Goal: Find specific page/section: Find specific page/section

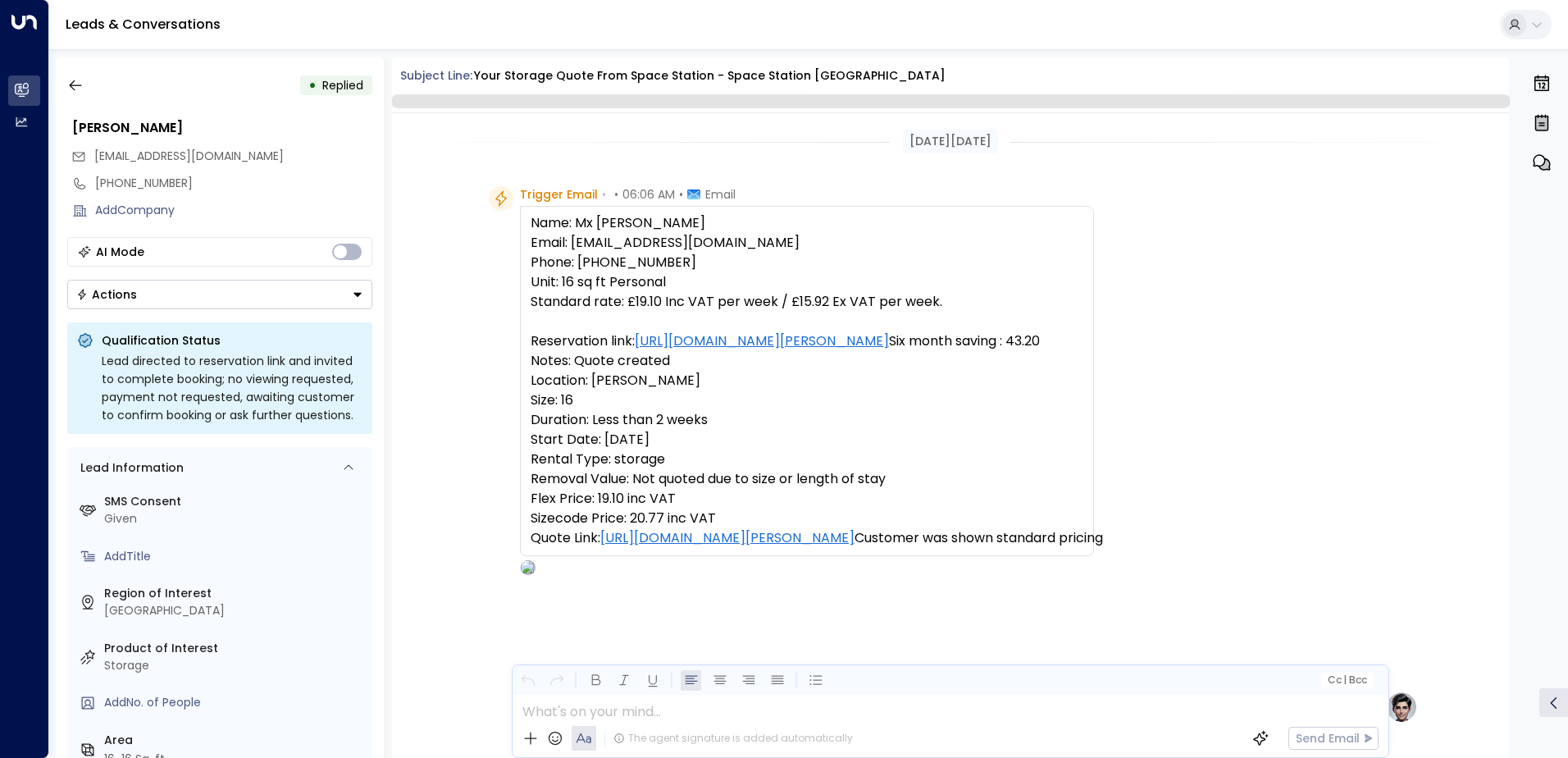
scroll to position [618, 0]
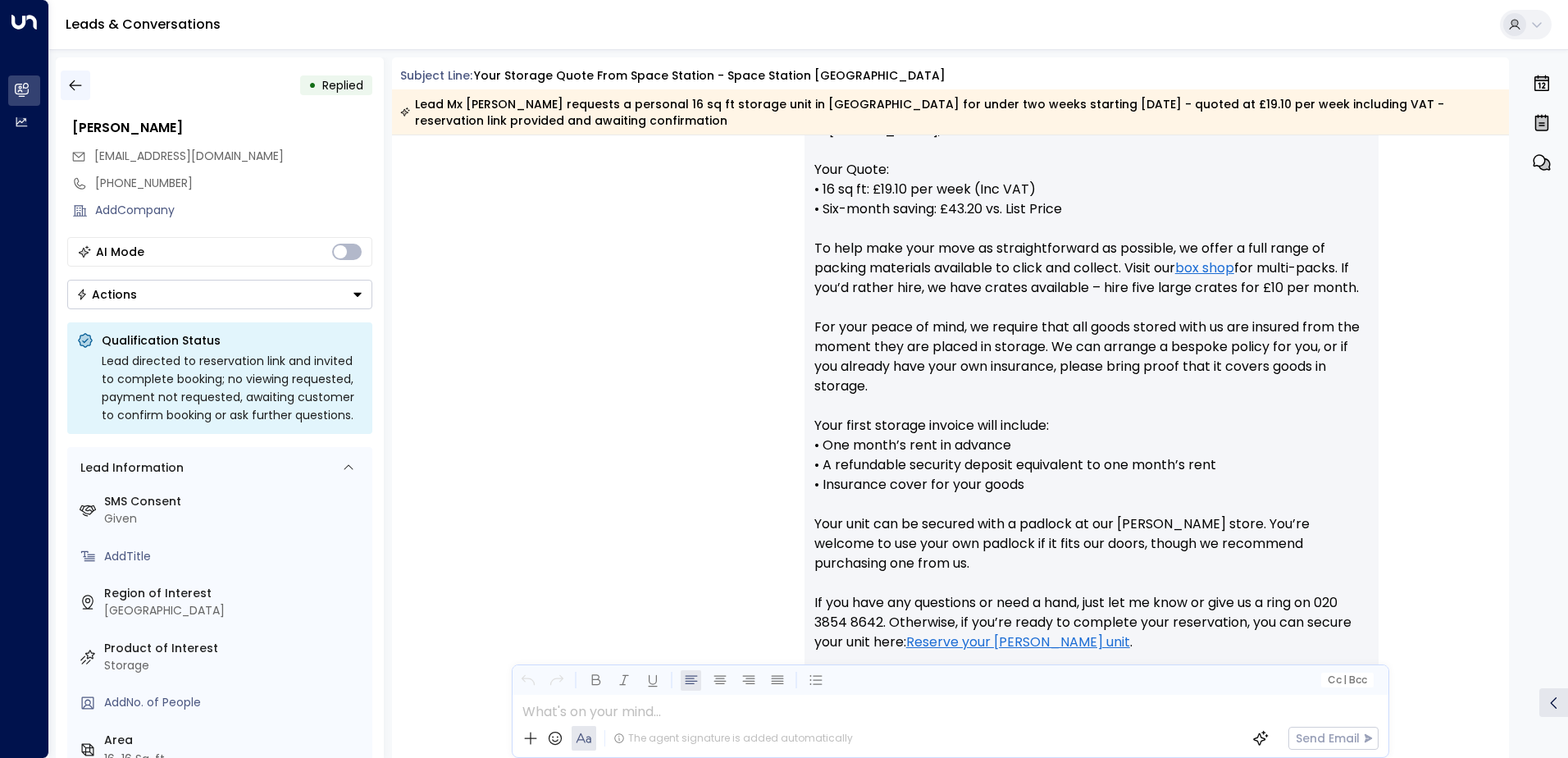
click at [71, 87] on icon "button" at bounding box center [75, 86] width 12 height 10
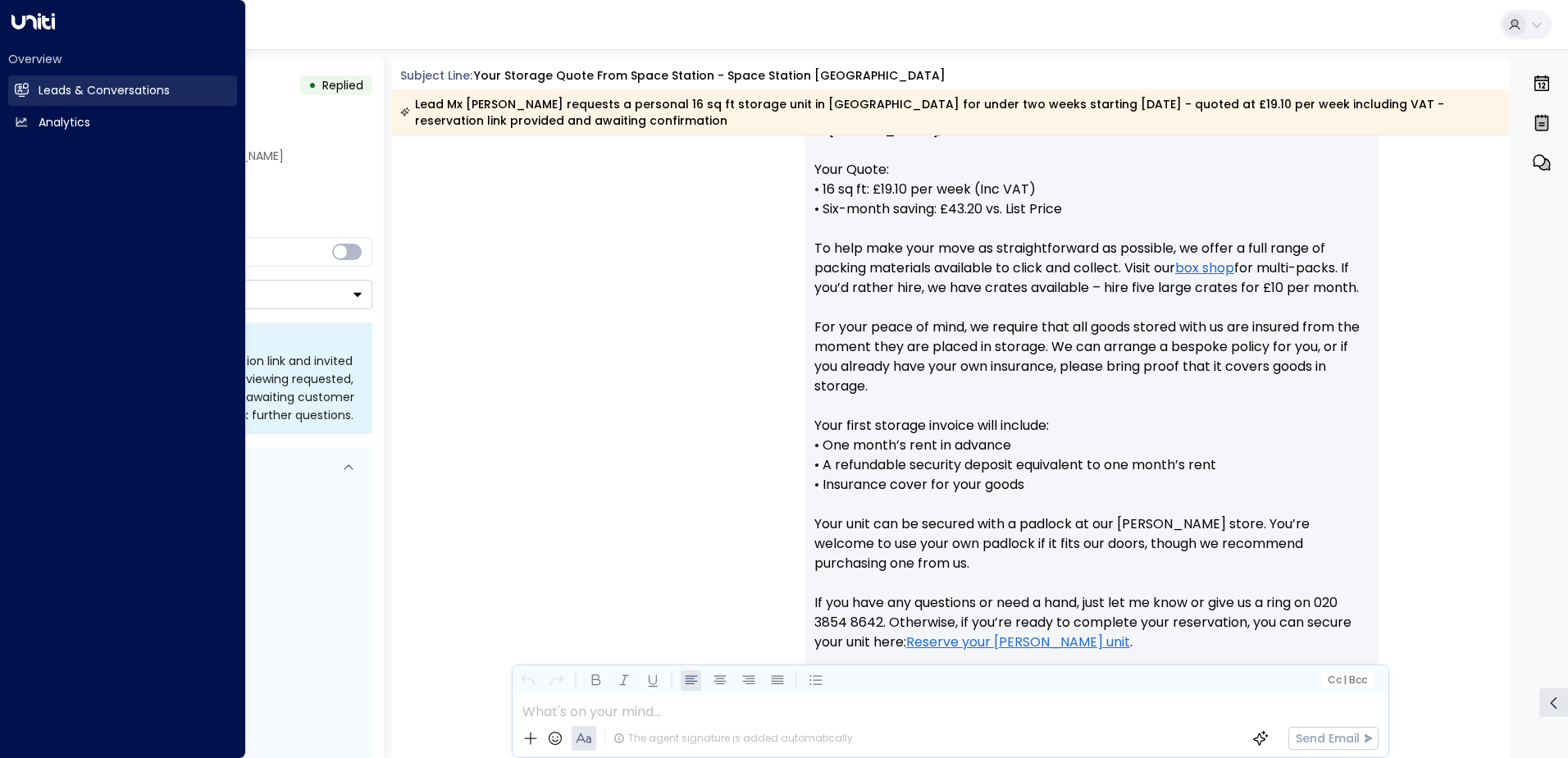
click at [58, 86] on h2 "Leads & Conversations" at bounding box center [103, 91] width 131 height 17
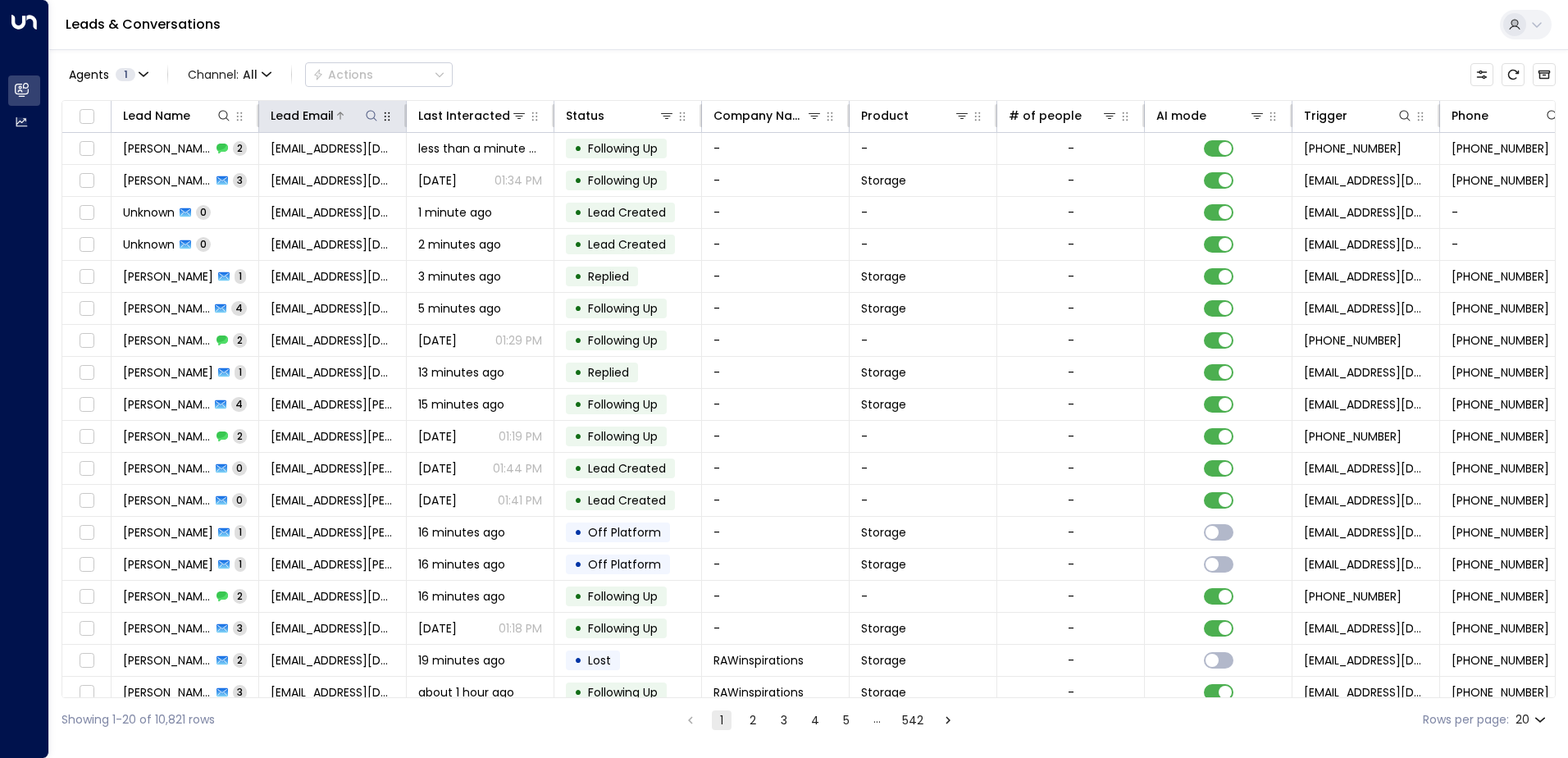
click at [367, 118] on icon at bounding box center [371, 115] width 13 height 13
click at [382, 177] on input "text" at bounding box center [371, 174] width 226 height 30
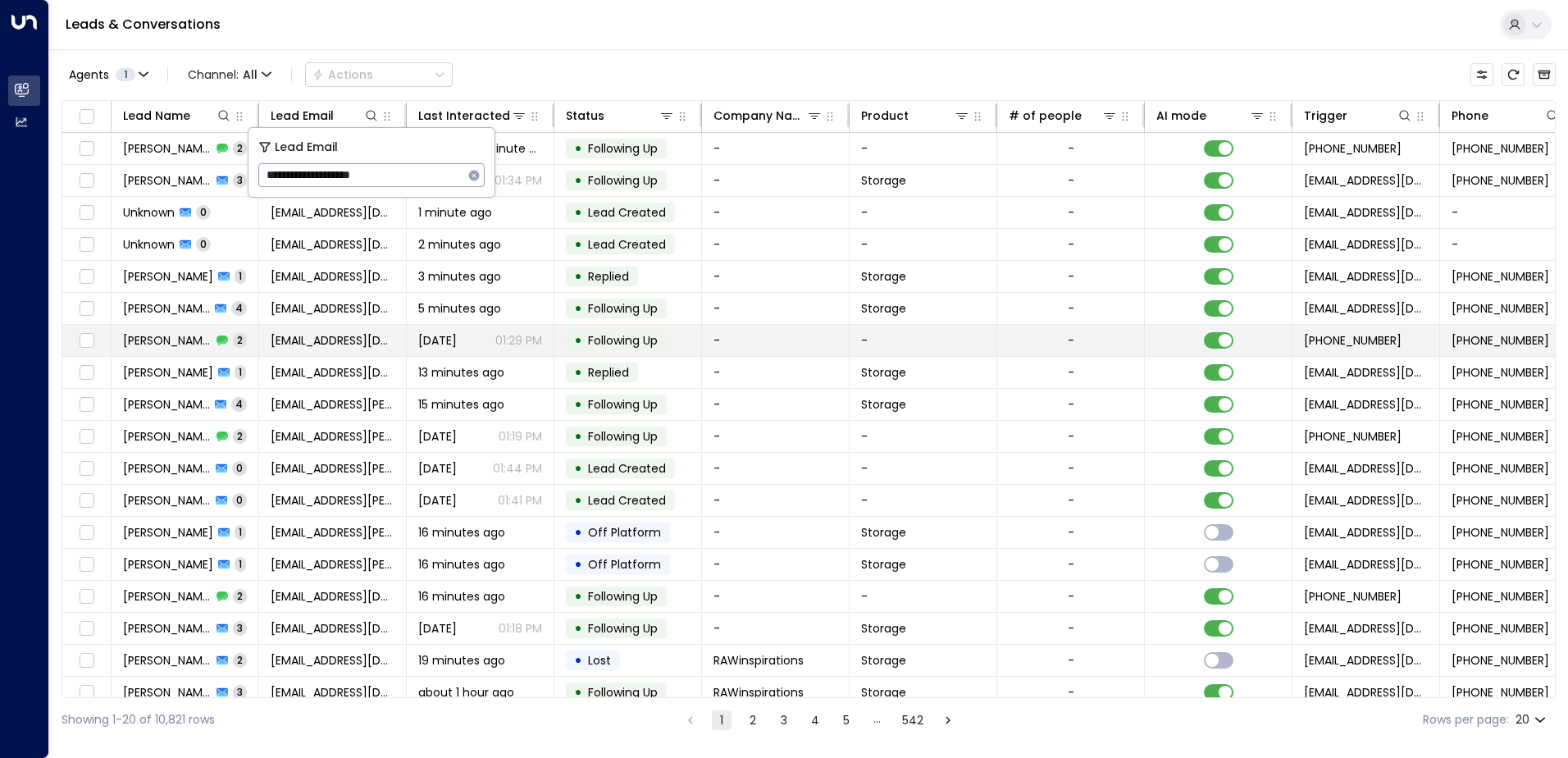
type input "**********"
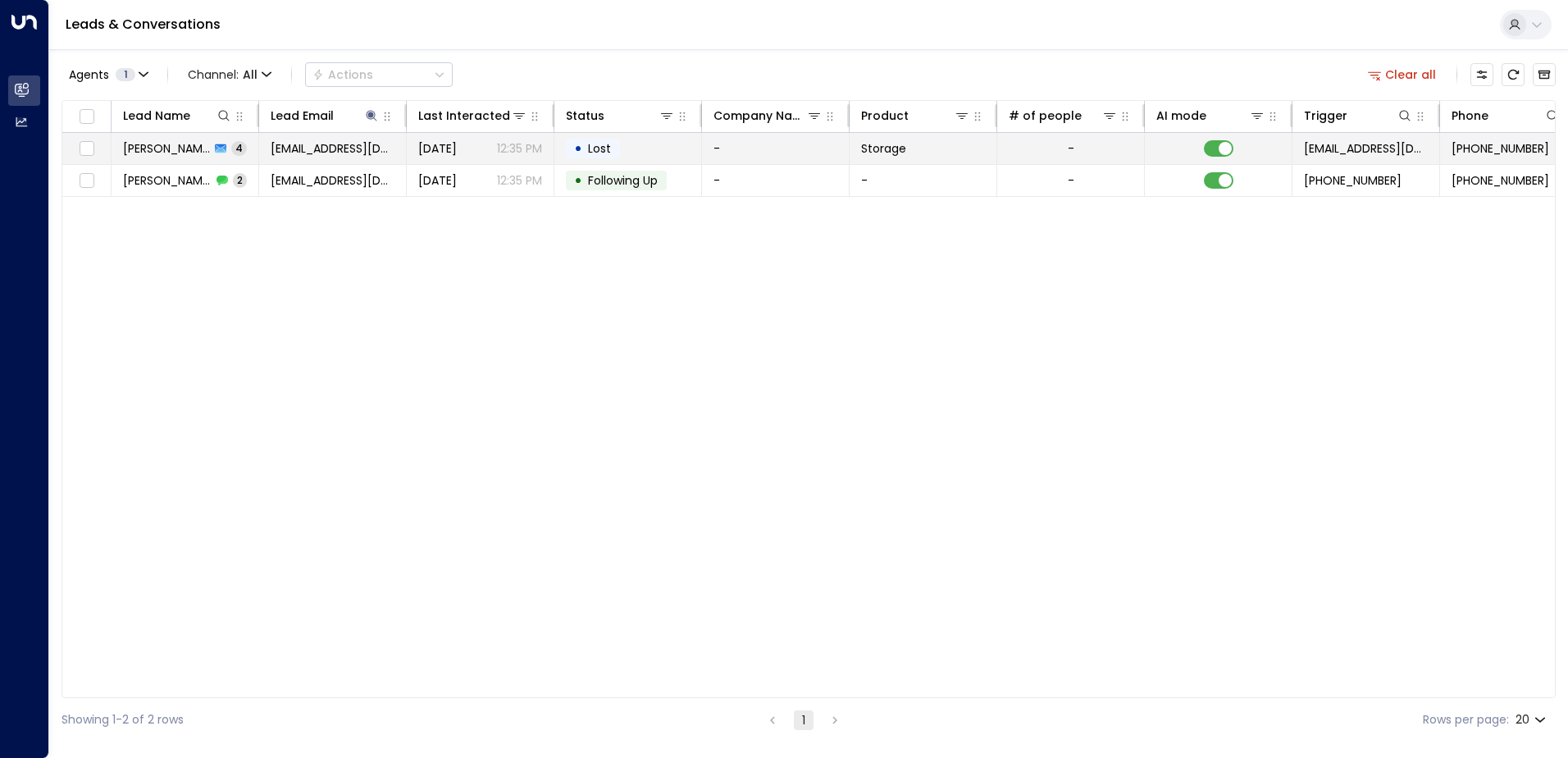
click at [761, 149] on td "-" at bounding box center [776, 148] width 147 height 31
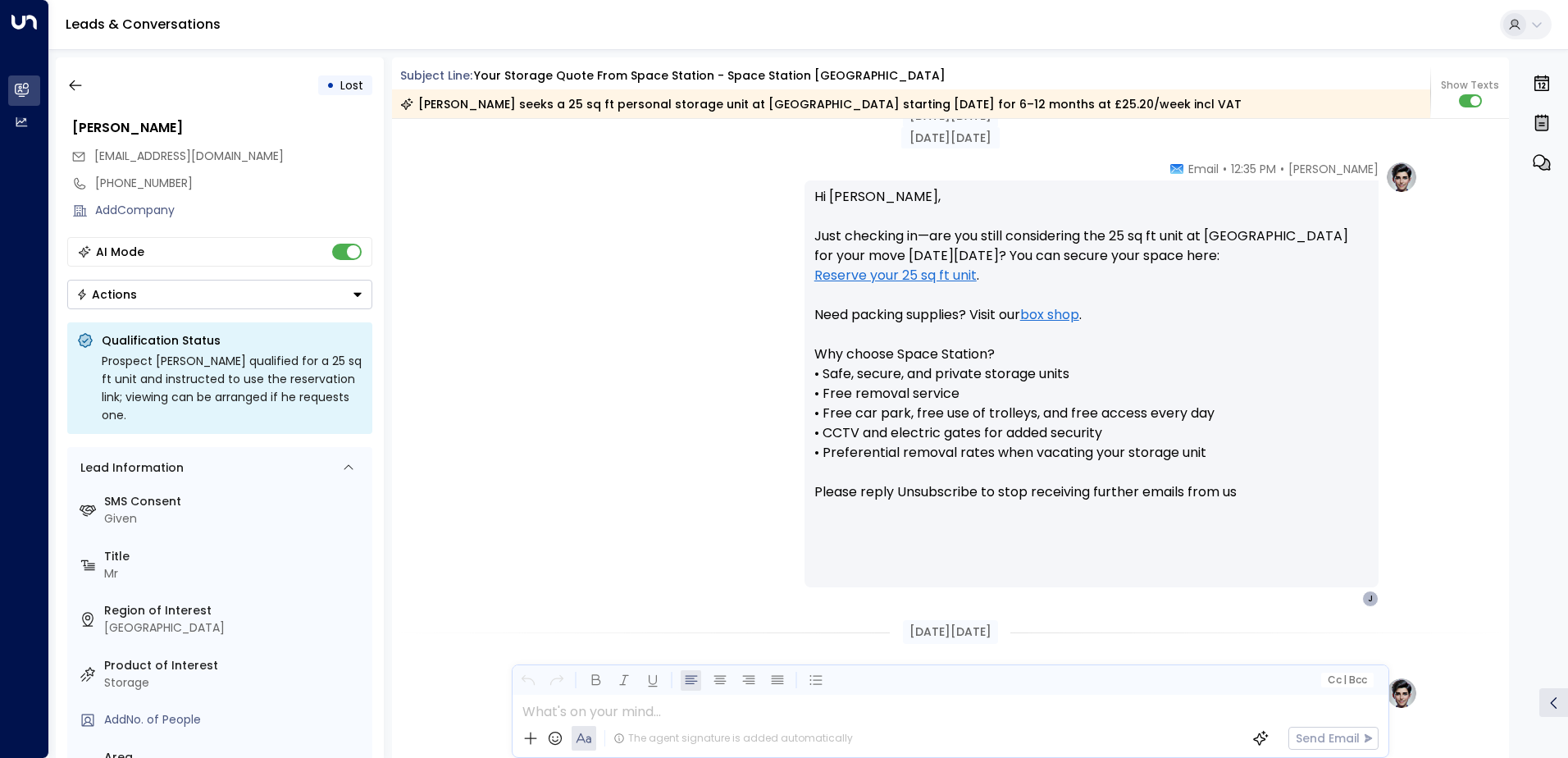
scroll to position [1206, 0]
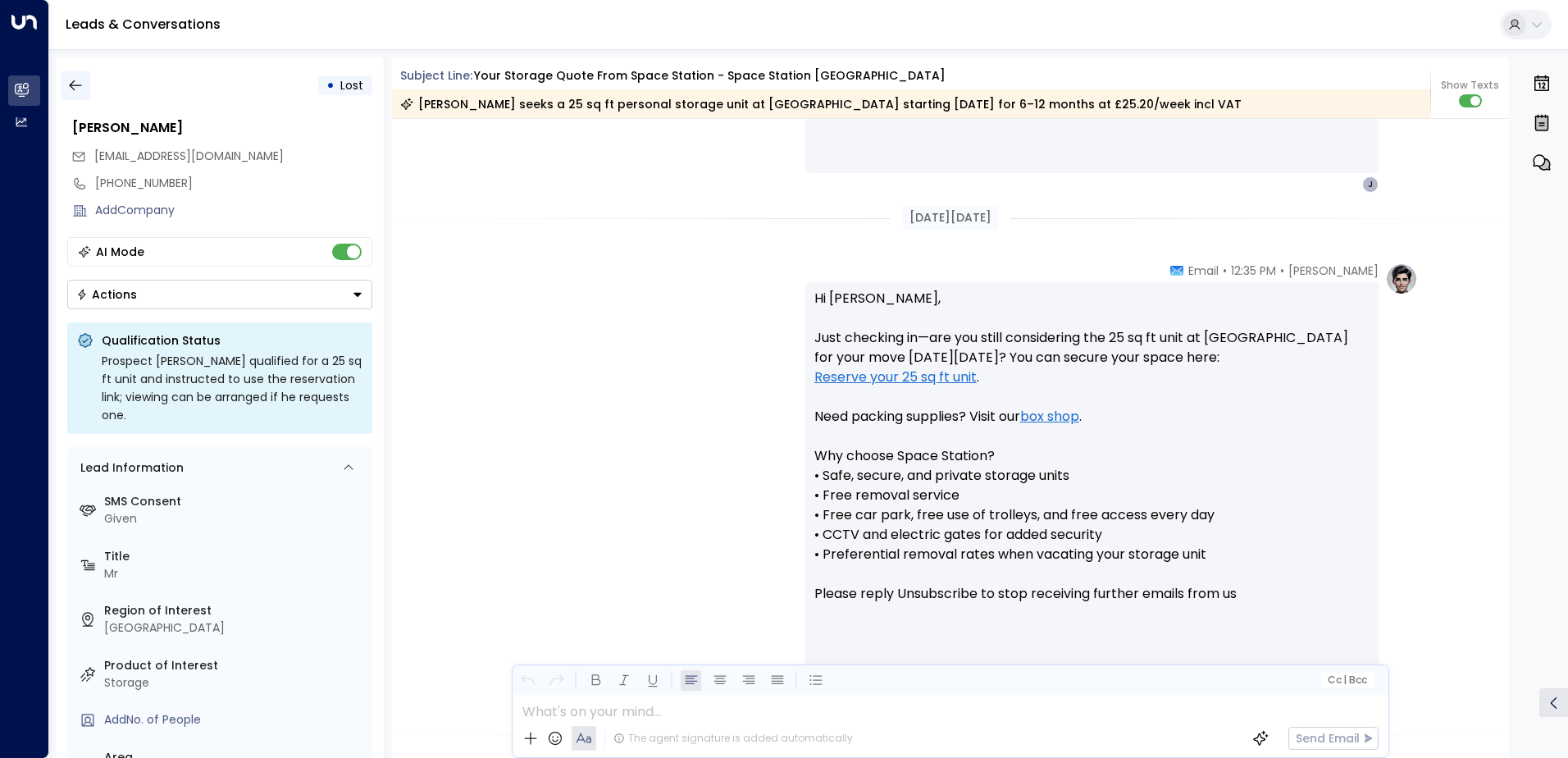
click at [76, 85] on icon "button" at bounding box center [75, 86] width 12 height 10
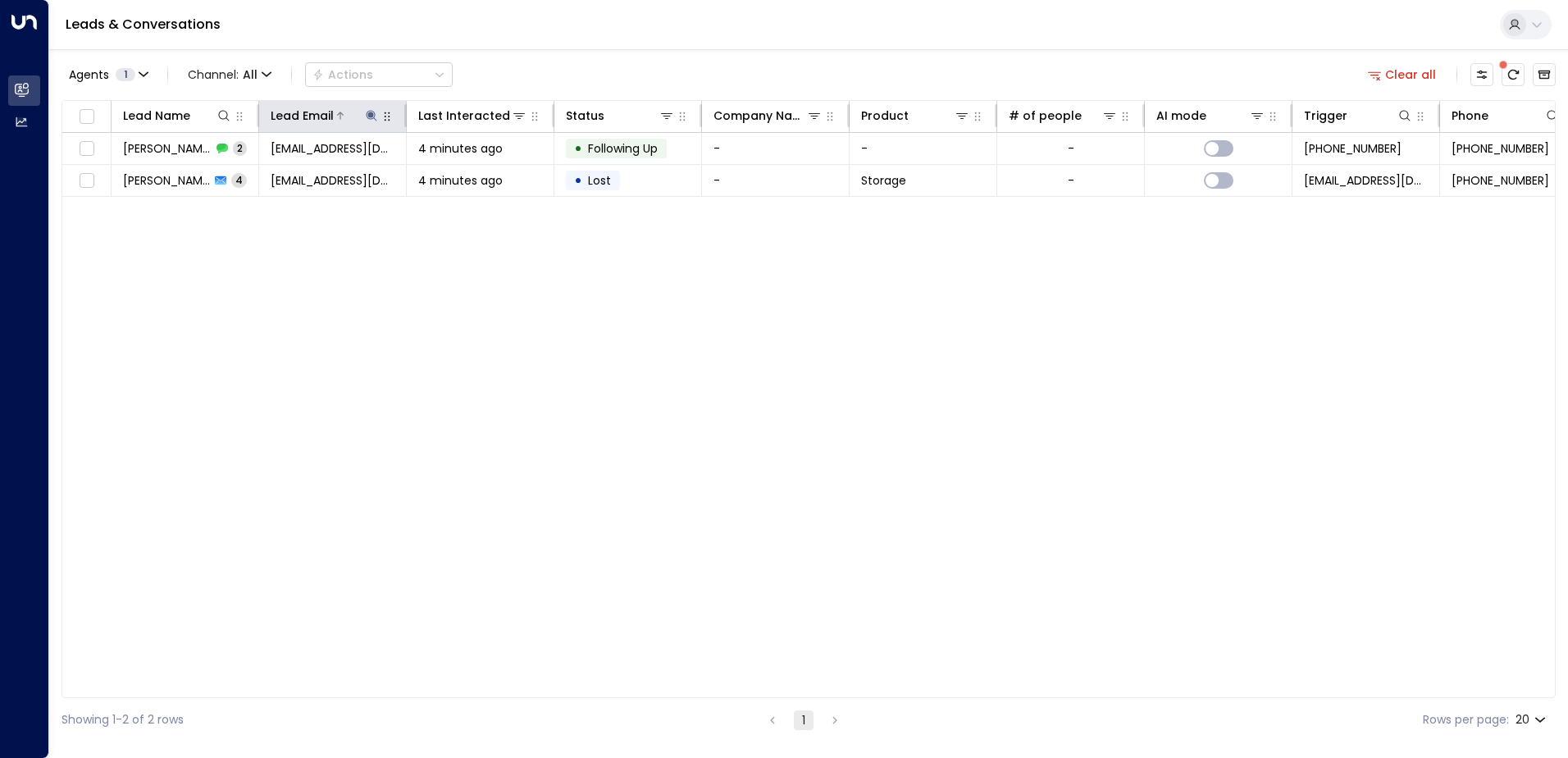
click at [372, 114] on icon at bounding box center [371, 115] width 10 height 10
click at [471, 174] on icon "button" at bounding box center [474, 175] width 10 height 10
click at [271, 173] on input "text" at bounding box center [371, 174] width 226 height 30
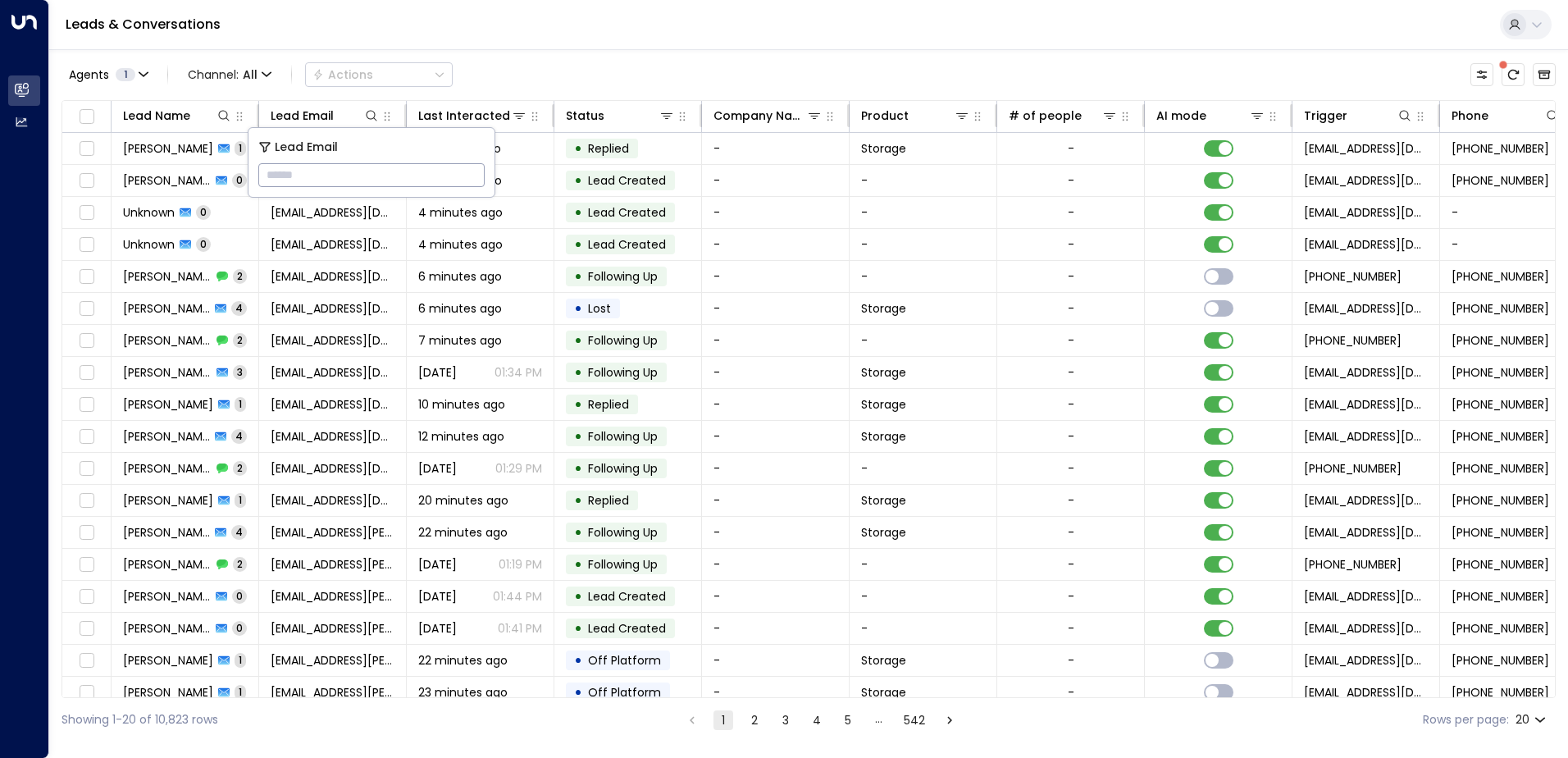
paste input "**********"
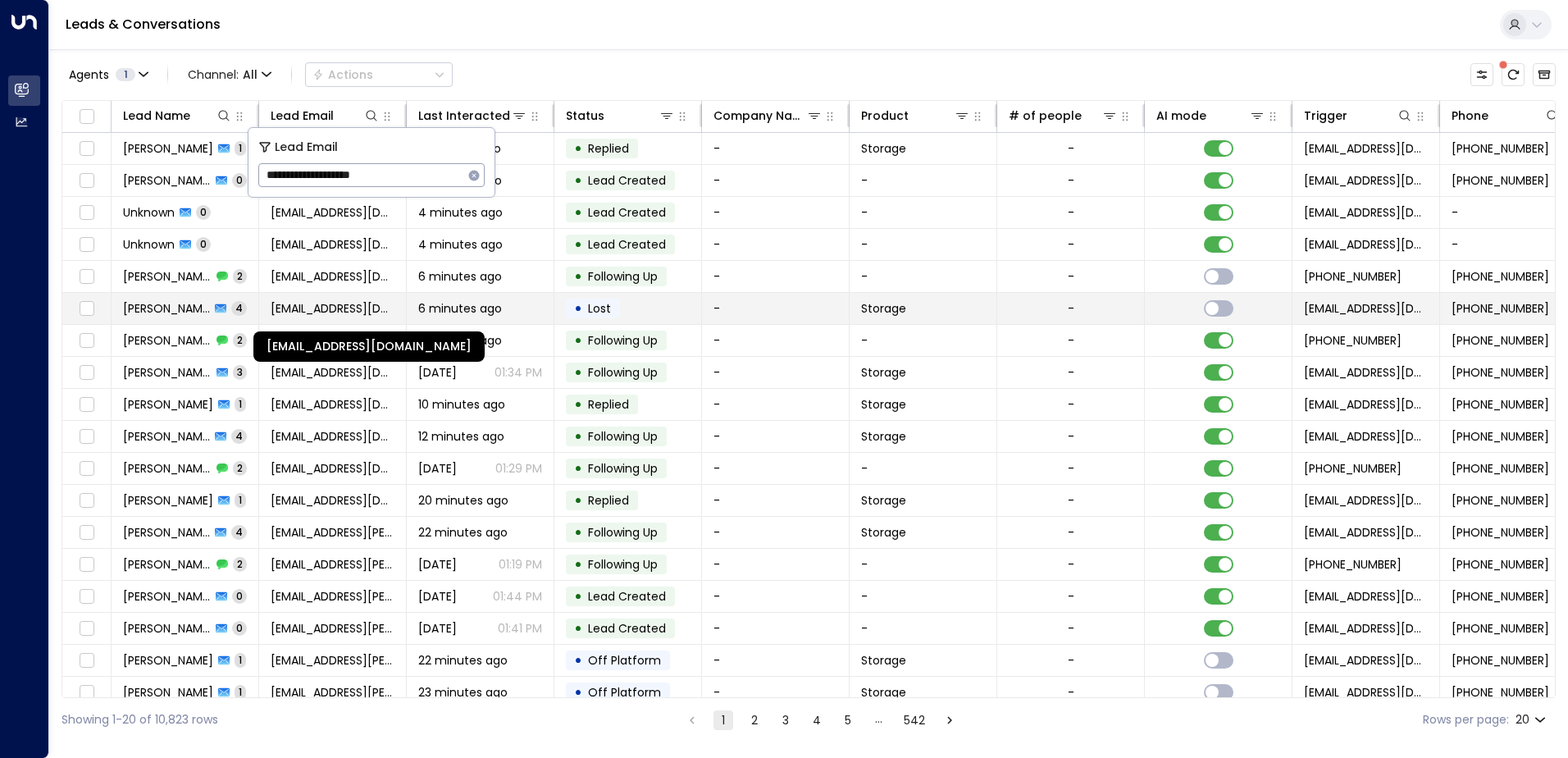
type input "**********"
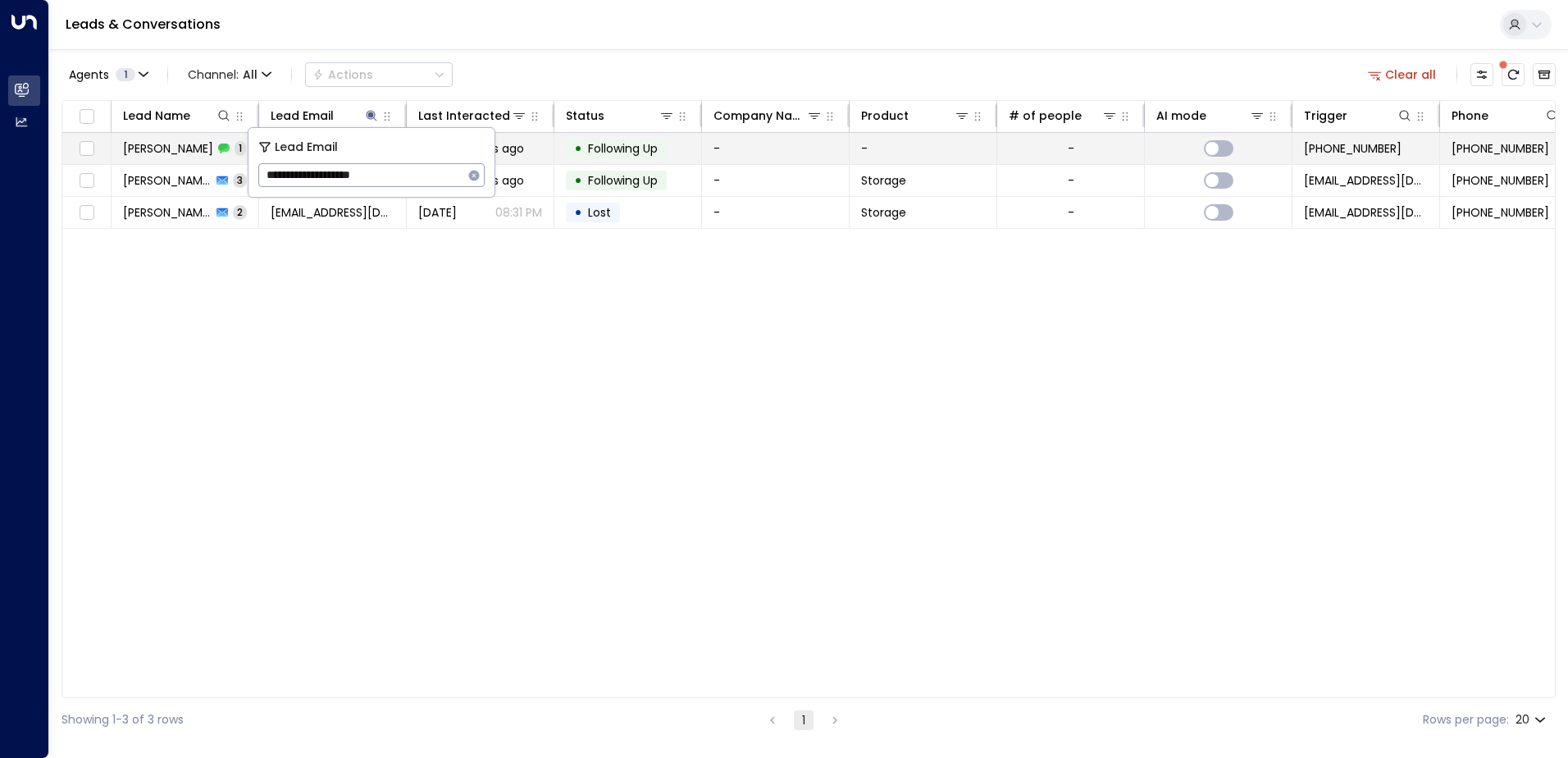
click at [767, 147] on td "-" at bounding box center [776, 148] width 147 height 31
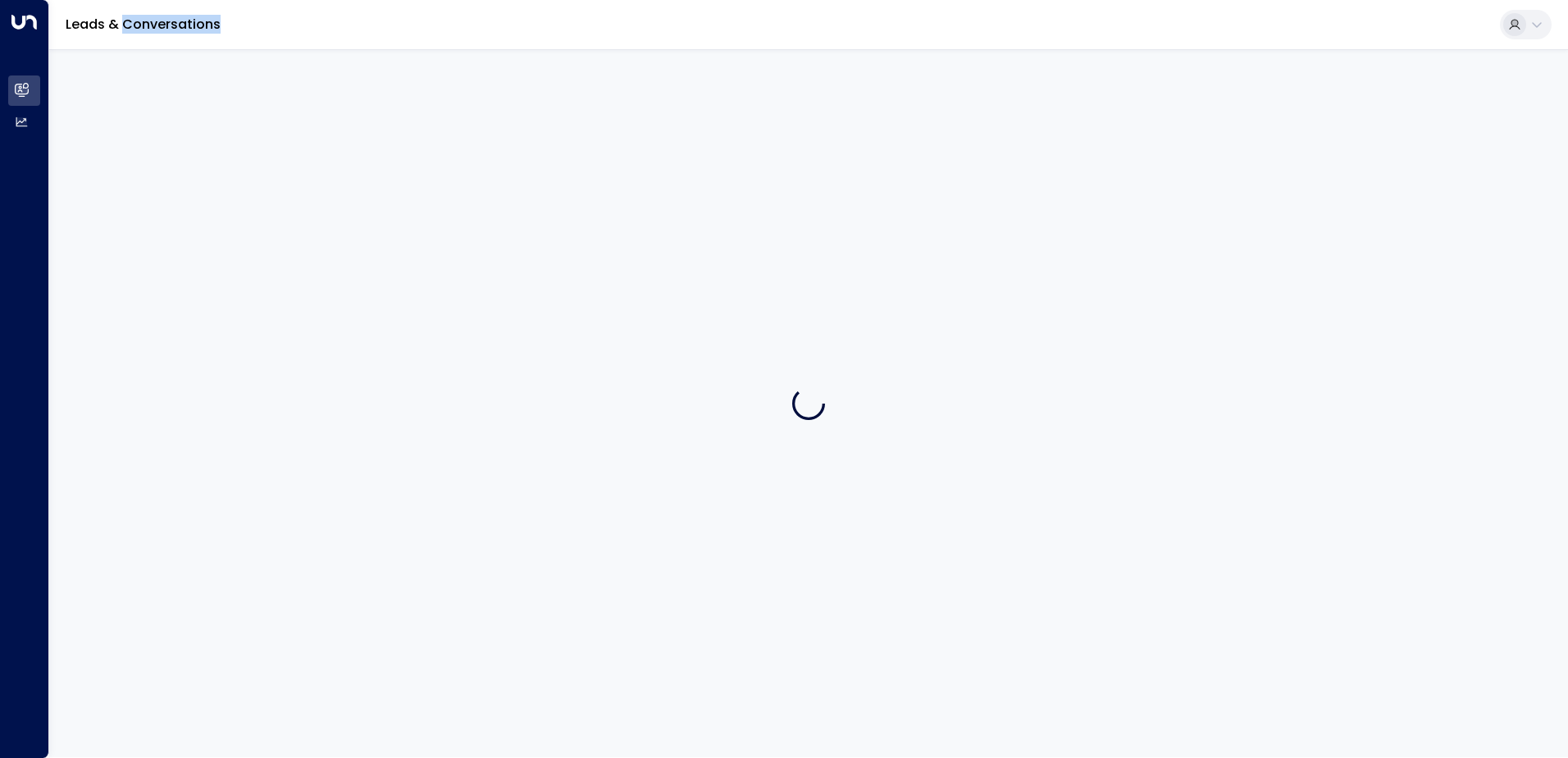
click at [767, 147] on div at bounding box center [809, 403] width 1519 height 708
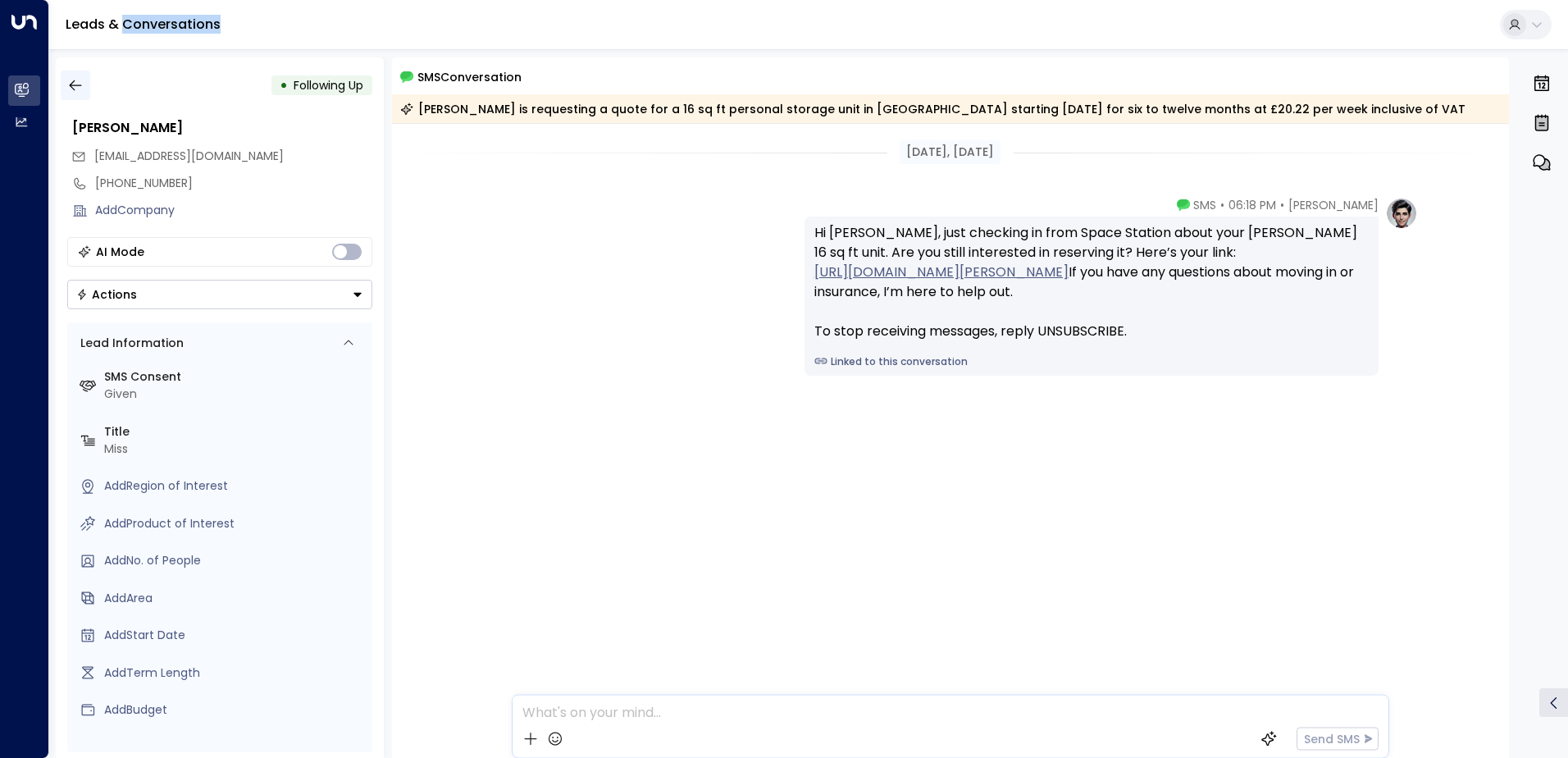
click at [75, 78] on icon "button" at bounding box center [75, 85] width 16 height 16
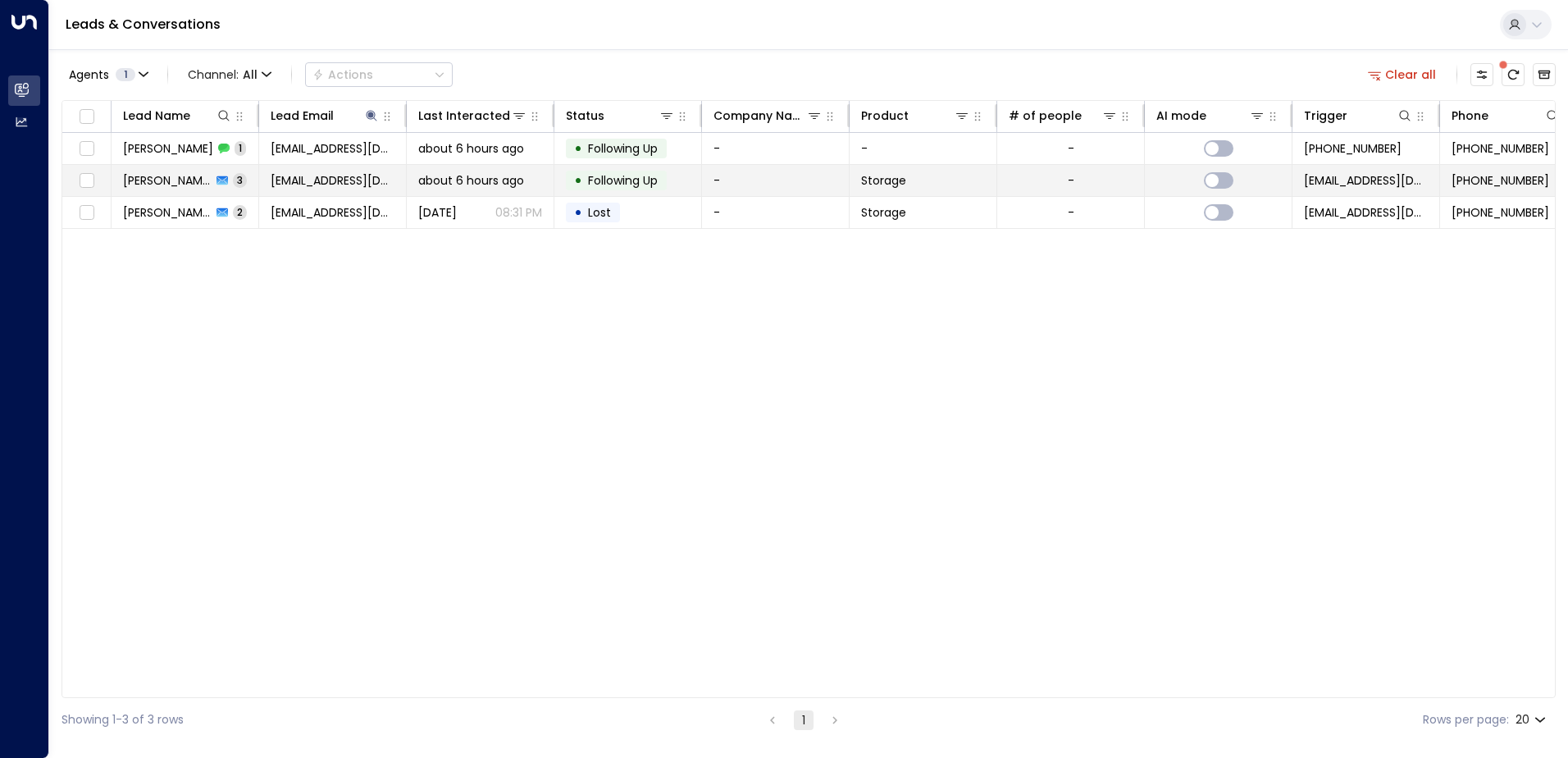
click at [753, 186] on td "-" at bounding box center [776, 180] width 147 height 31
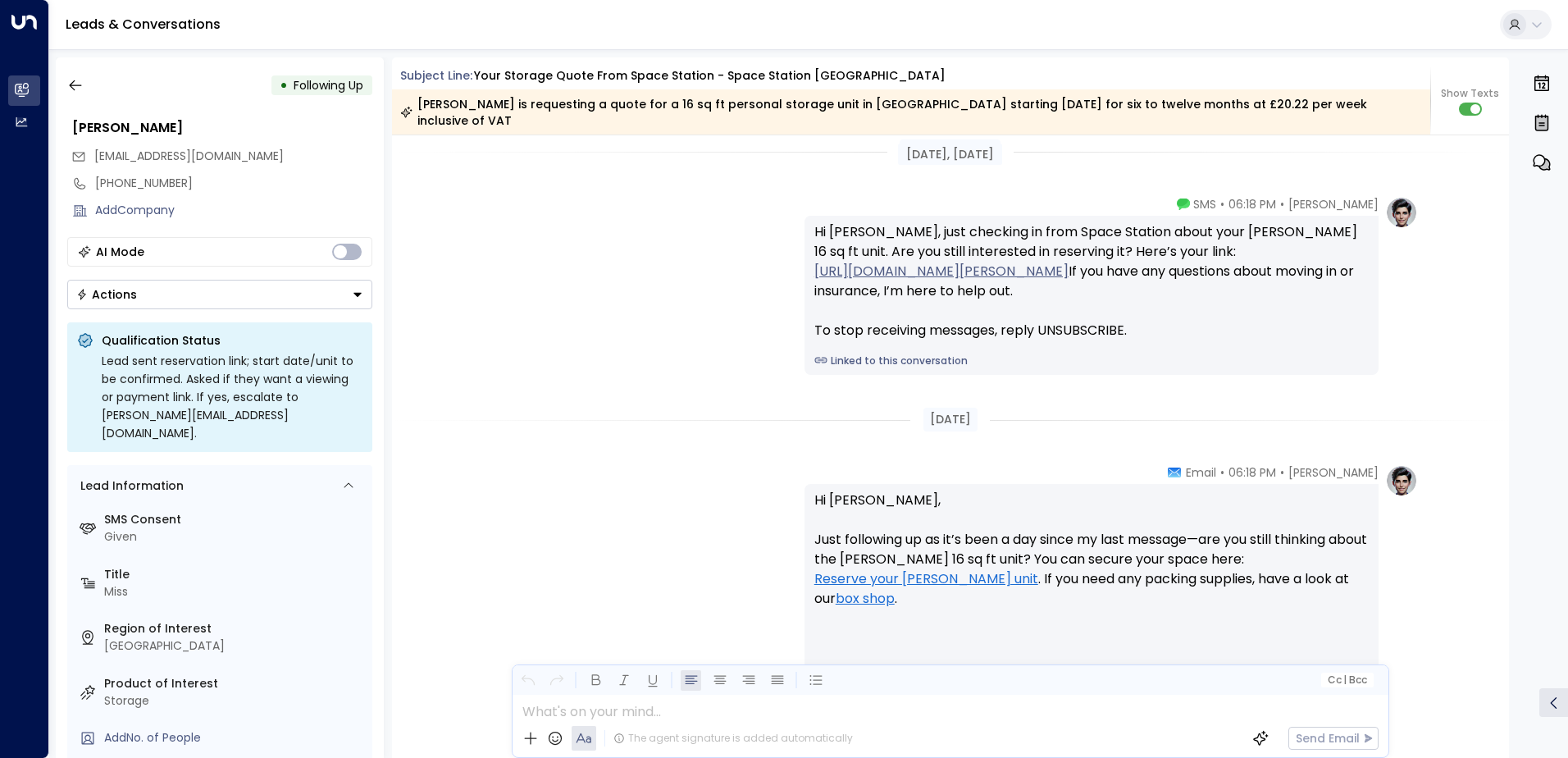
scroll to position [1908, 0]
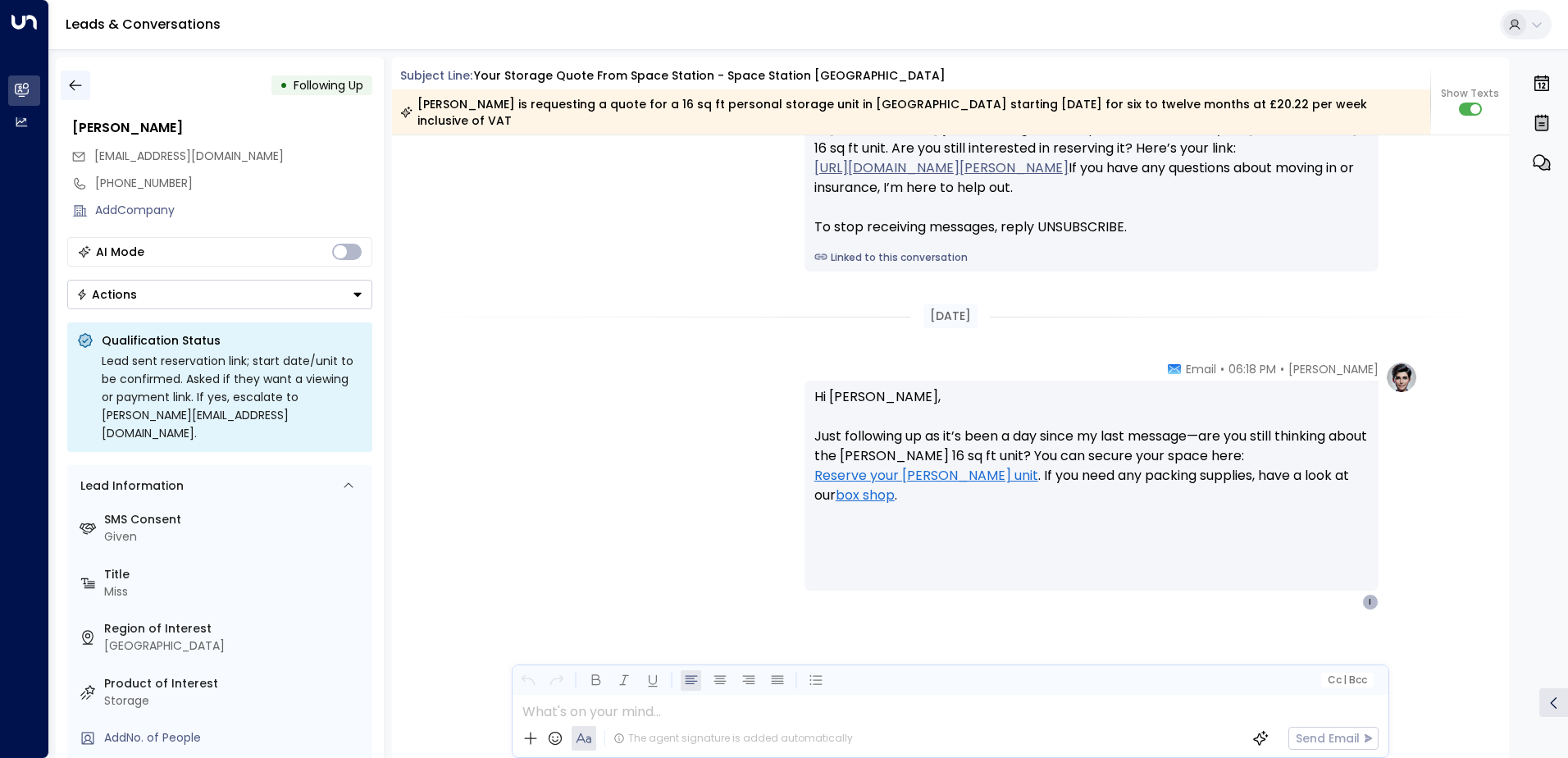
click at [74, 86] on icon "button" at bounding box center [75, 85] width 16 height 16
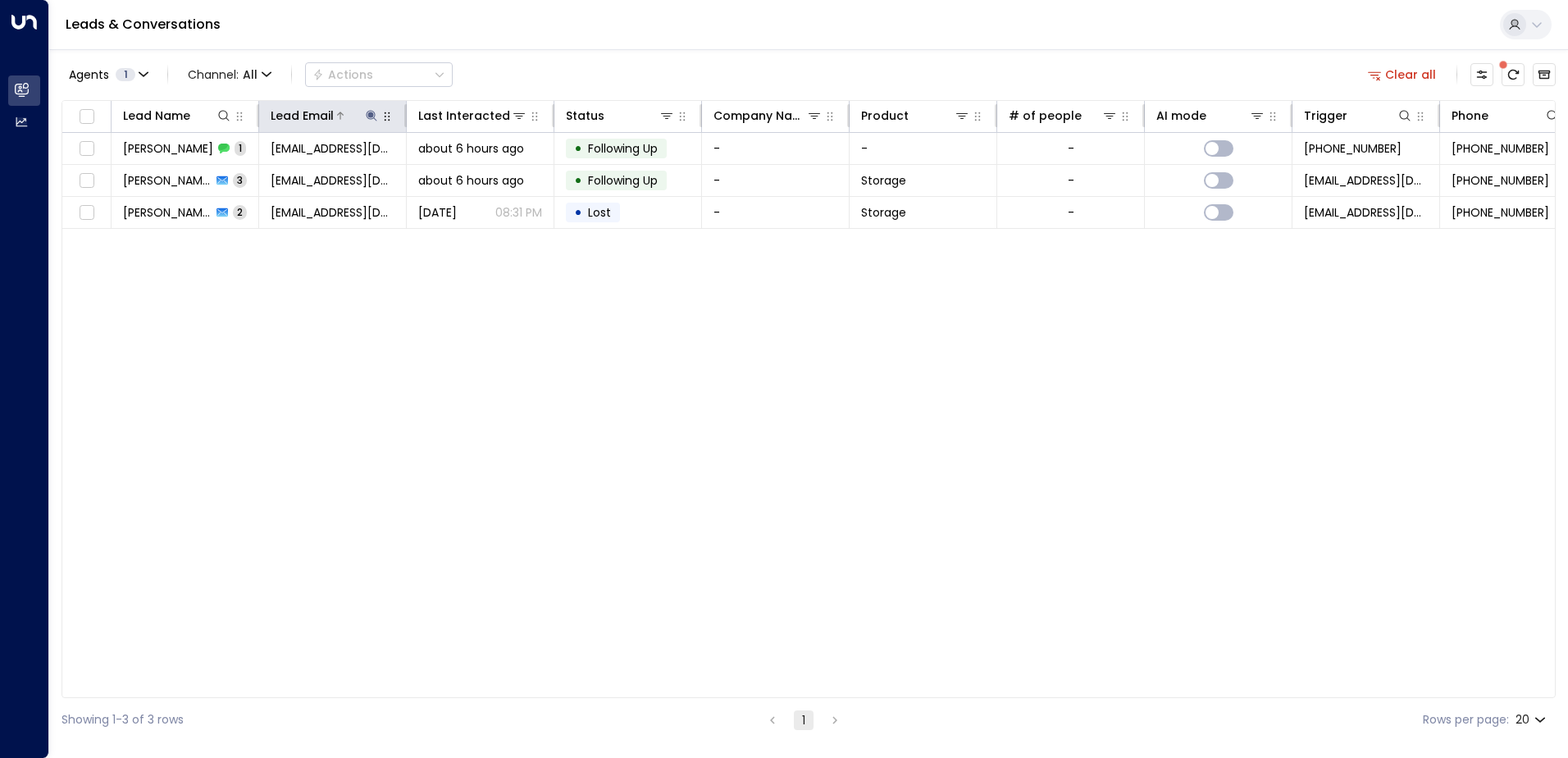
click at [367, 113] on icon at bounding box center [371, 115] width 13 height 13
click at [478, 175] on icon "button" at bounding box center [474, 175] width 10 height 10
click at [304, 174] on input "text" at bounding box center [371, 174] width 226 height 30
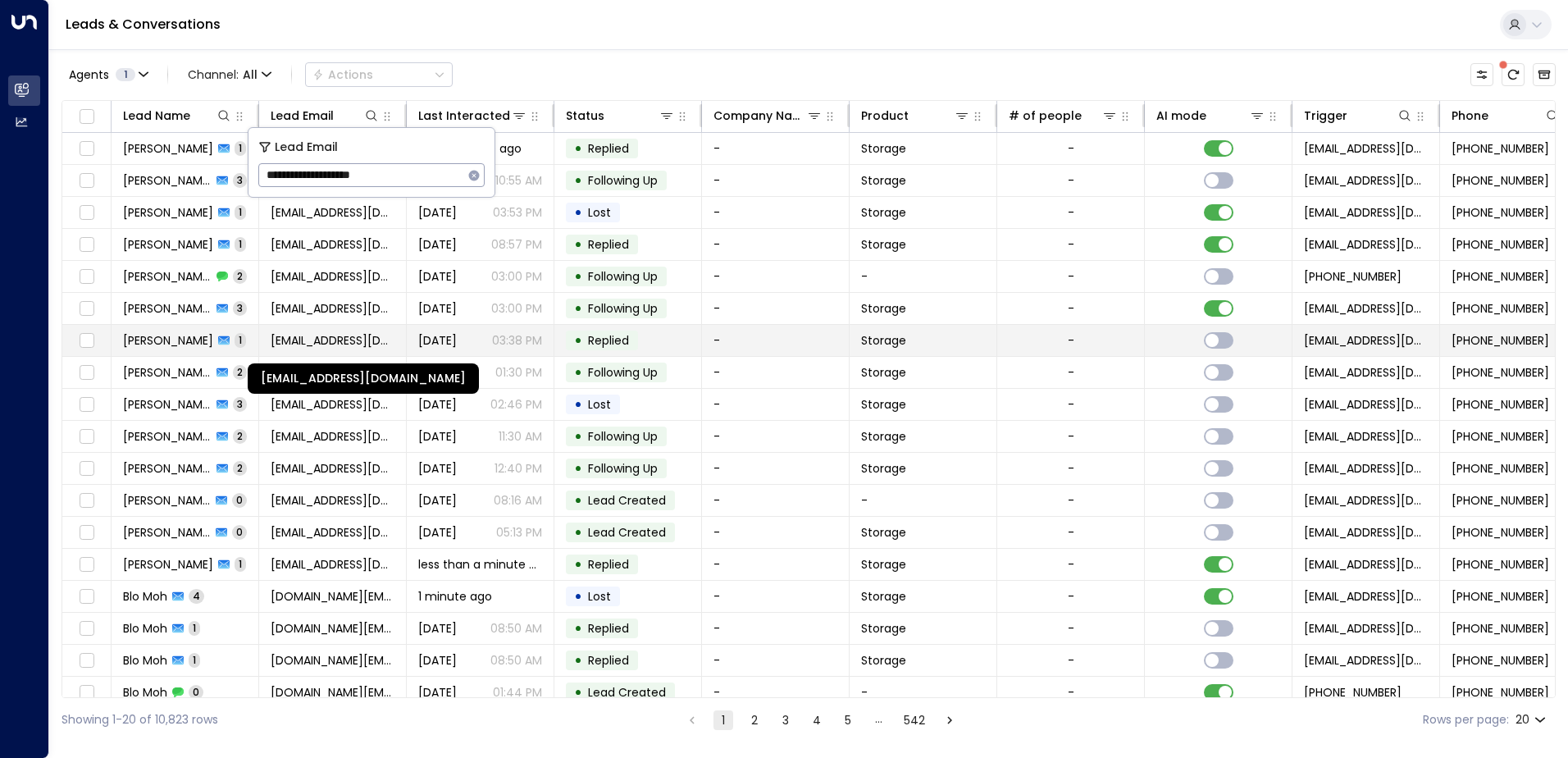
type input "**********"
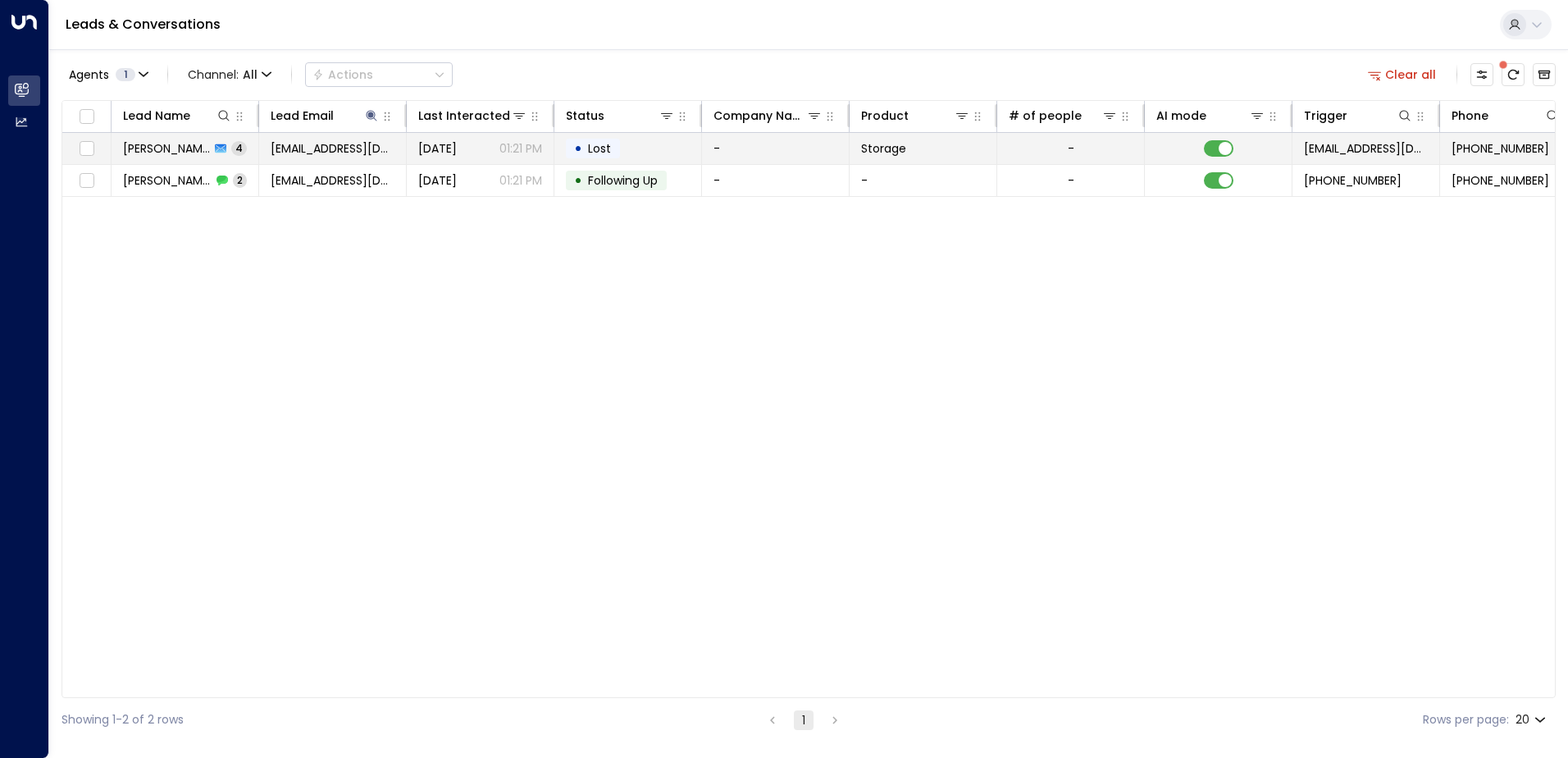
click at [787, 151] on td "-" at bounding box center [776, 148] width 147 height 31
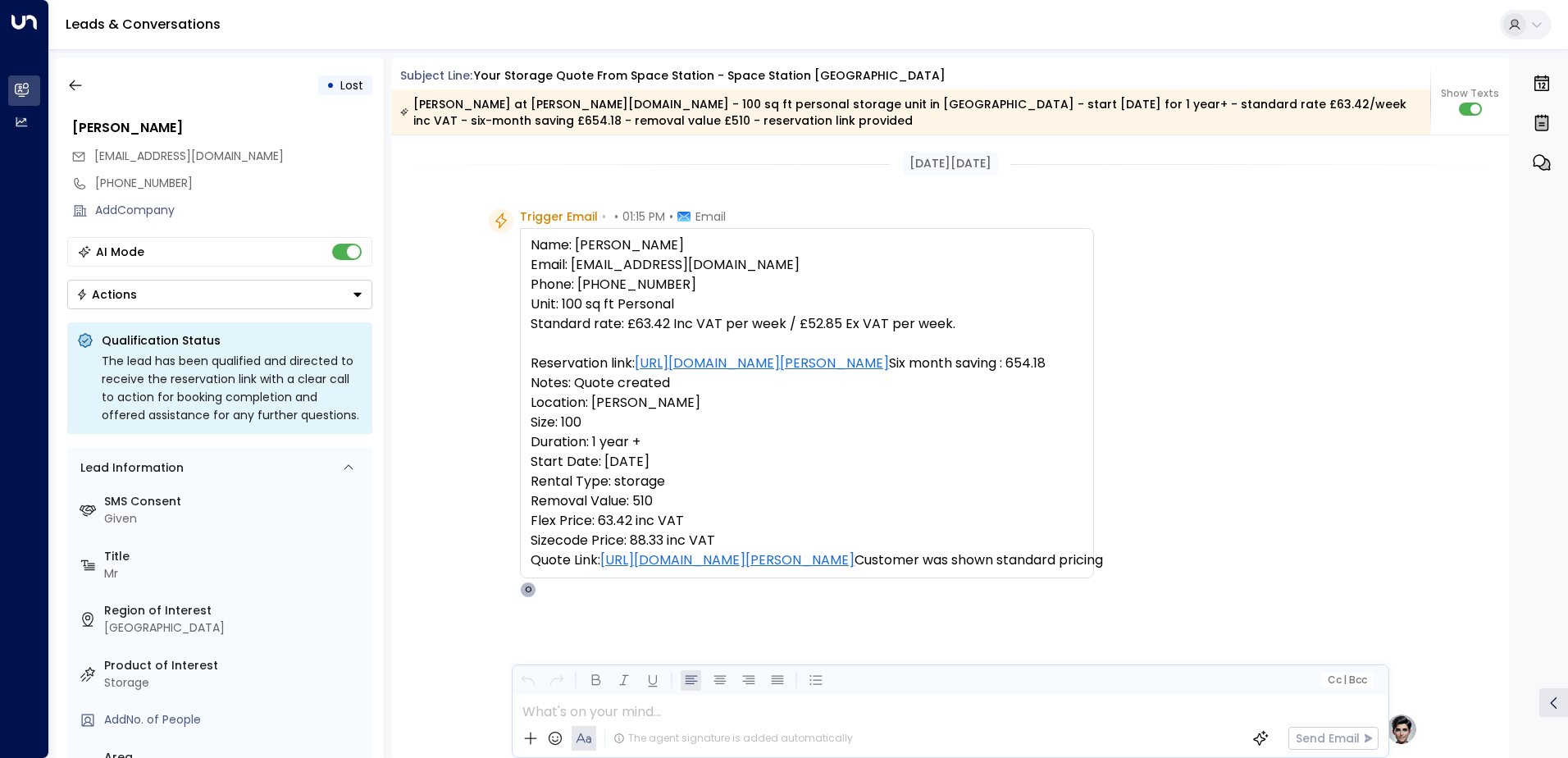
click at [538, 214] on span "Trigger Email" at bounding box center [559, 216] width 78 height 16
click at [495, 222] on icon at bounding box center [500, 221] width 11 height 16
